Goal: Navigation & Orientation: Find specific page/section

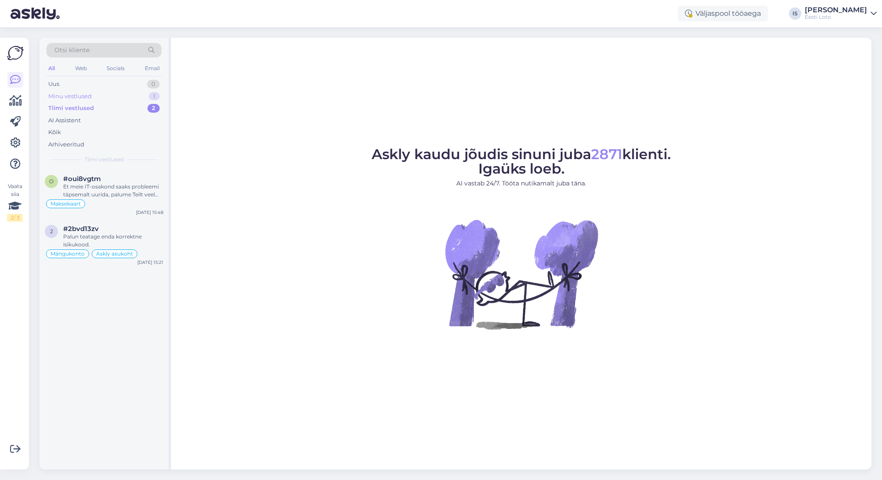
click at [89, 94] on div "Minu vestlused" at bounding box center [69, 96] width 43 height 9
click at [105, 193] on div "Probleemi täpsemaks uurimiseks edastage meile palun enda isikukood." at bounding box center [113, 191] width 100 height 16
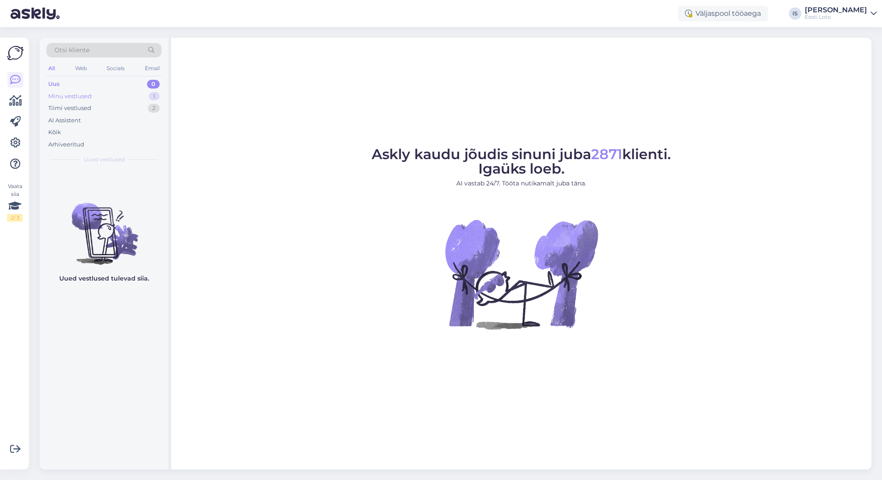
click at [53, 98] on div "Minu vestlused" at bounding box center [69, 96] width 43 height 9
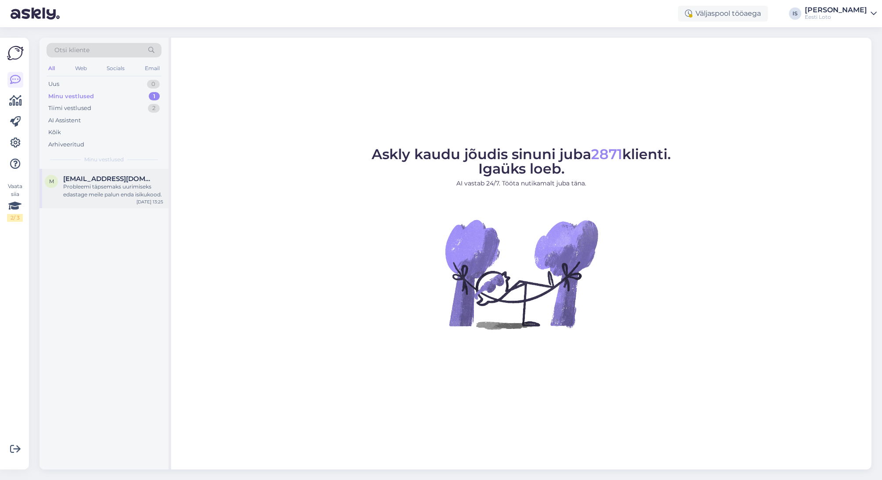
click at [105, 191] on div "Probleemi täpsemaks uurimiseks edastage meile palun enda isikukood." at bounding box center [113, 191] width 100 height 16
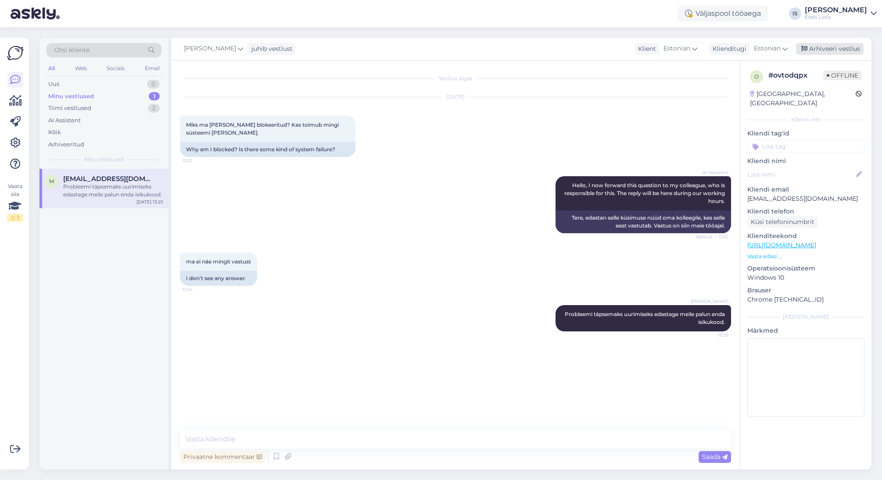
click at [839, 49] on div "Arhiveeri vestlus" at bounding box center [830, 49] width 68 height 12
